Goal: Information Seeking & Learning: Learn about a topic

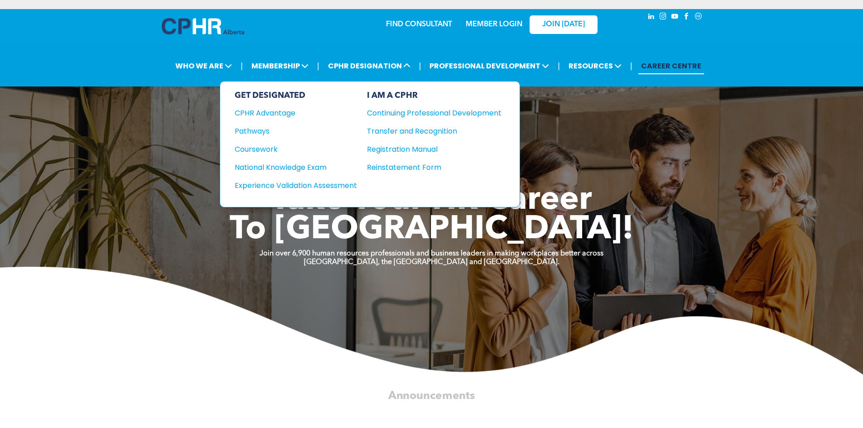
click at [274, 167] on div "National Knowledge Exam" at bounding box center [290, 167] width 110 height 11
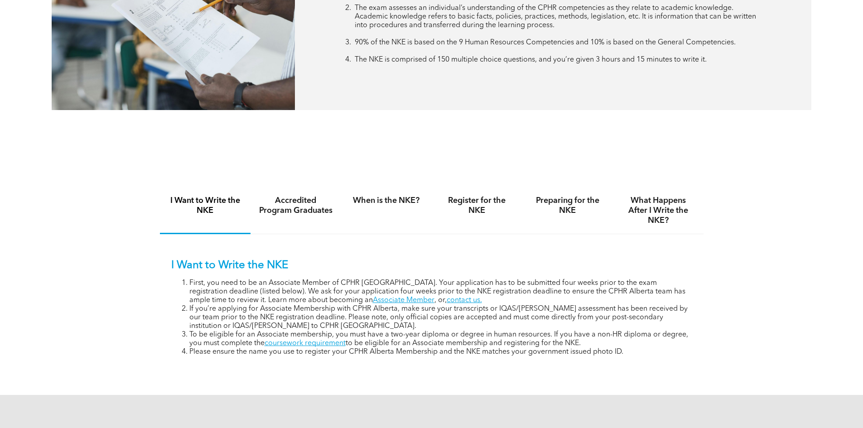
scroll to position [544, 0]
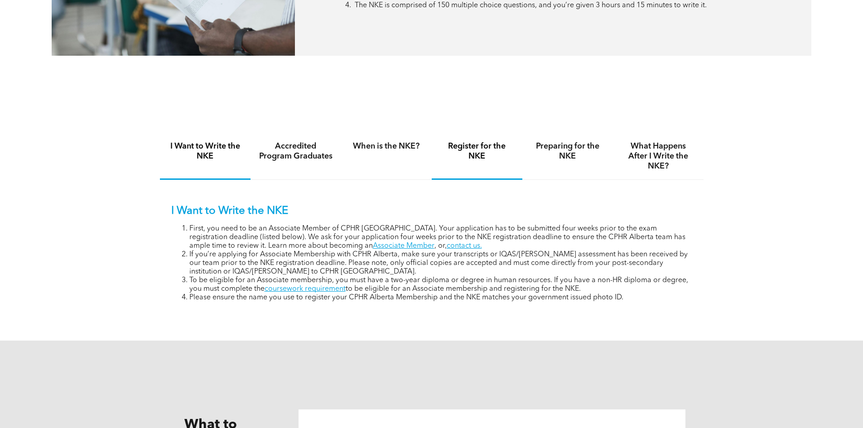
click at [461, 145] on h4 "Register for the NKE" at bounding box center [477, 151] width 74 height 20
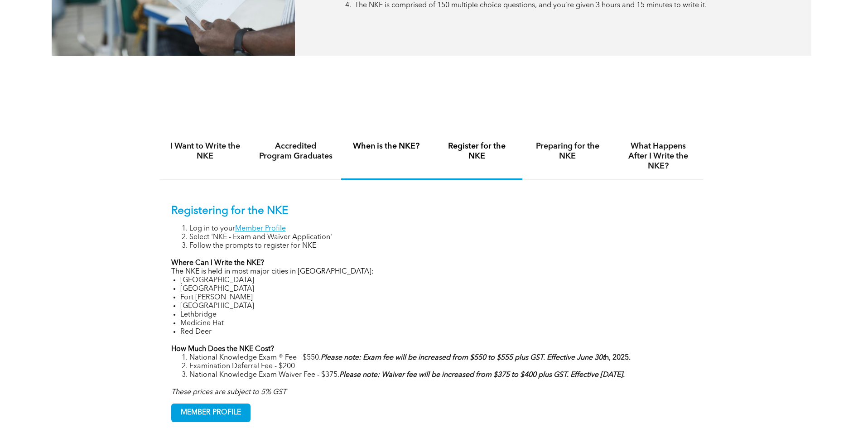
click at [394, 145] on h4 "When is the NKE?" at bounding box center [386, 146] width 74 height 10
